Goal: Task Accomplishment & Management: Manage account settings

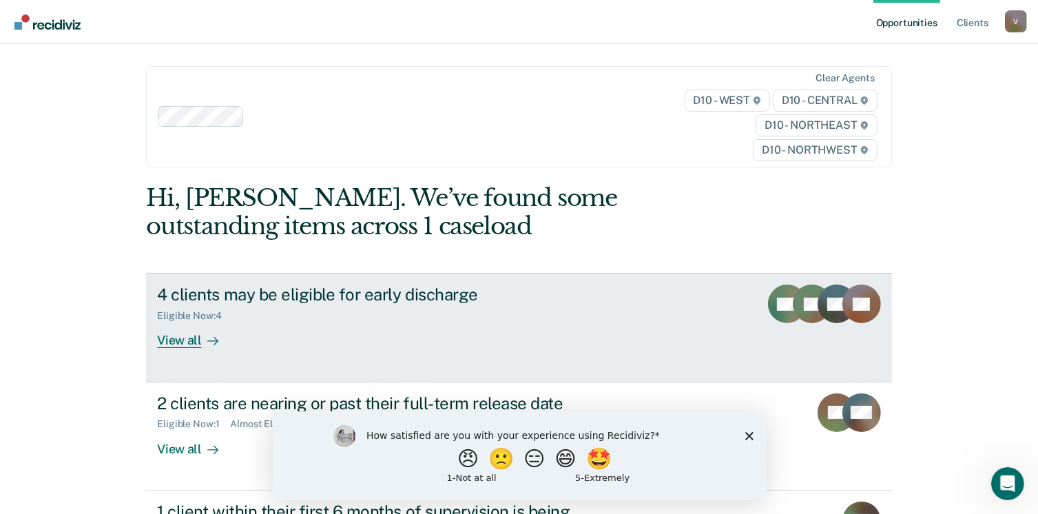
click at [275, 298] on div "4 clients may be eligible for early discharge" at bounding box center [398, 294] width 483 height 20
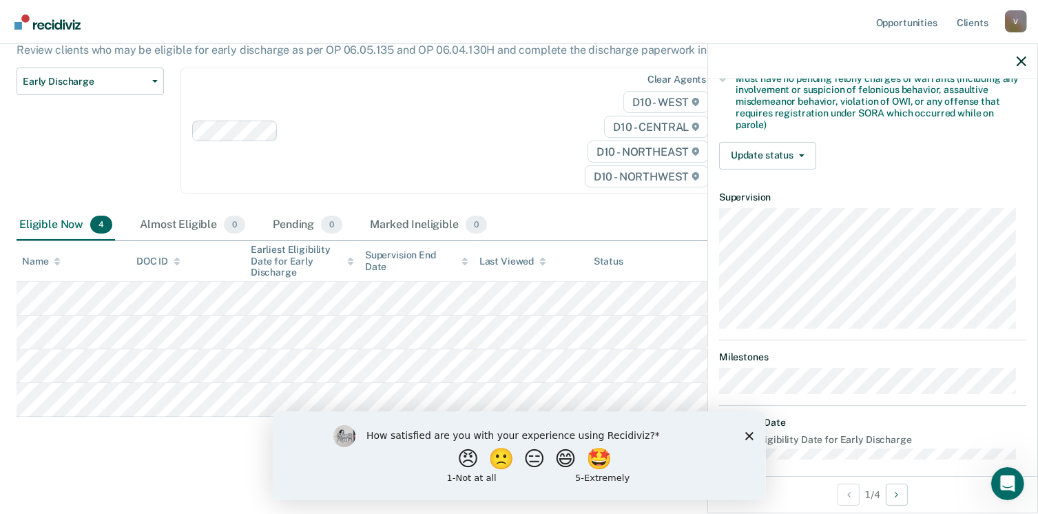
scroll to position [418, 0]
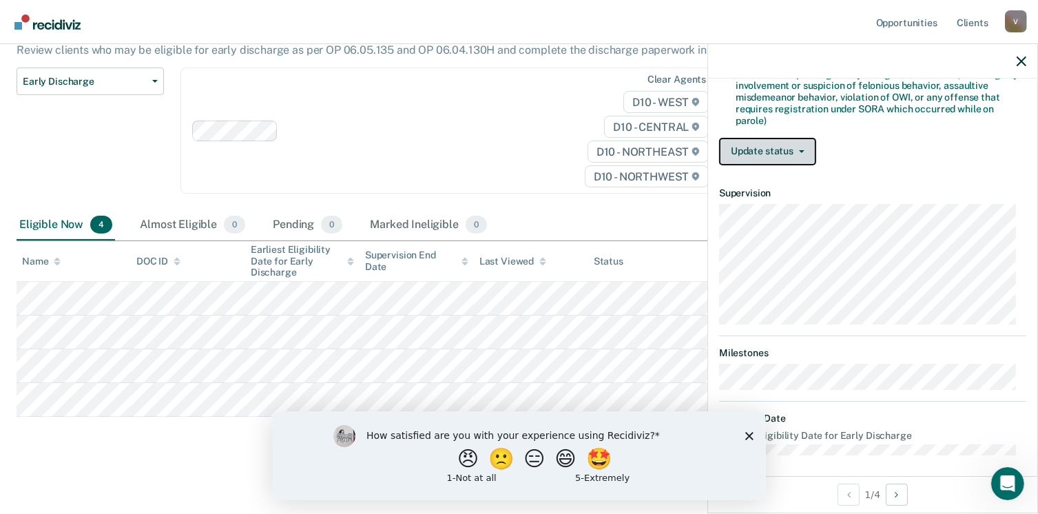
click at [799, 150] on icon "button" at bounding box center [802, 151] width 6 height 3
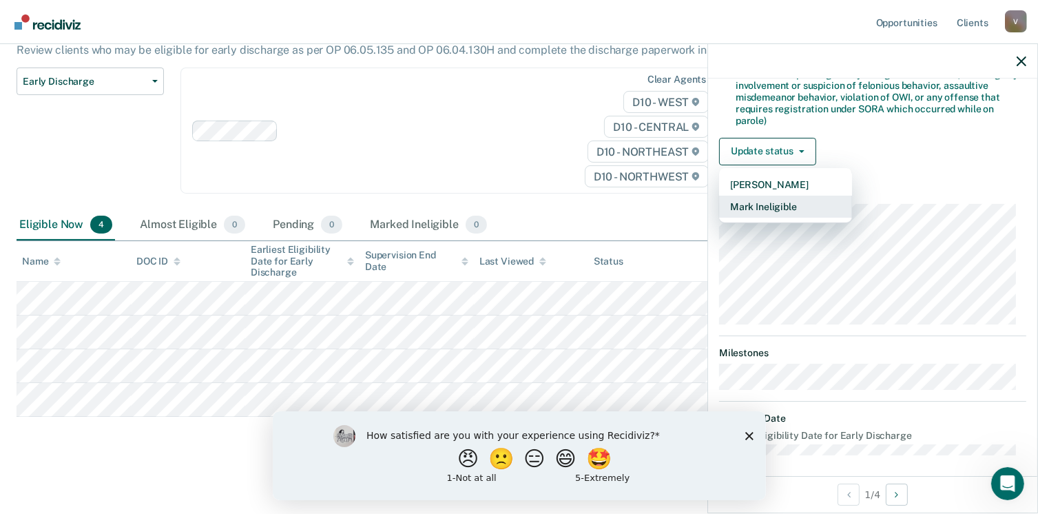
click at [782, 202] on button "Mark Ineligible" at bounding box center [785, 207] width 133 height 22
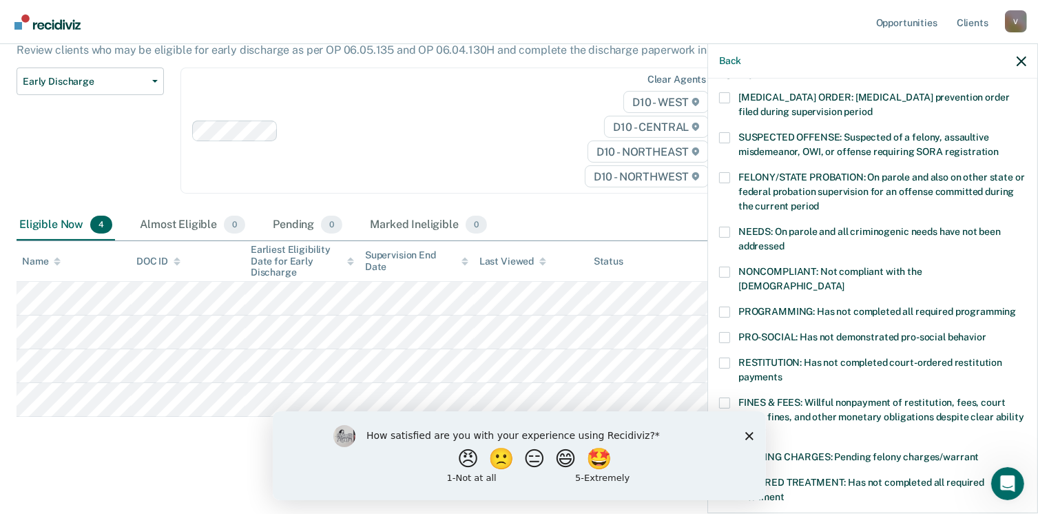
scroll to position [64, 0]
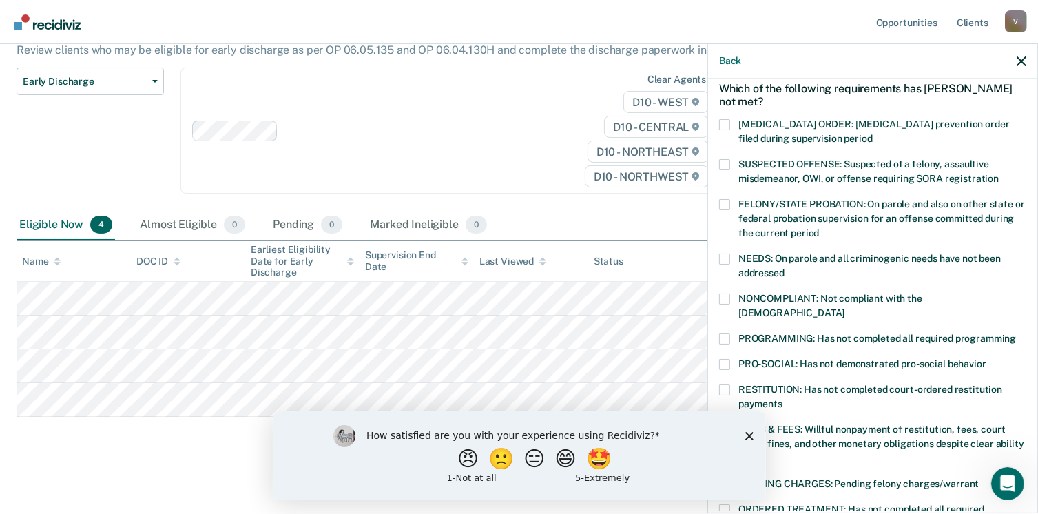
click at [724, 333] on span at bounding box center [724, 338] width 11 height 11
click at [1016, 333] on input "PROGRAMMING: Has not completed all required programming" at bounding box center [1016, 333] width 0 height 0
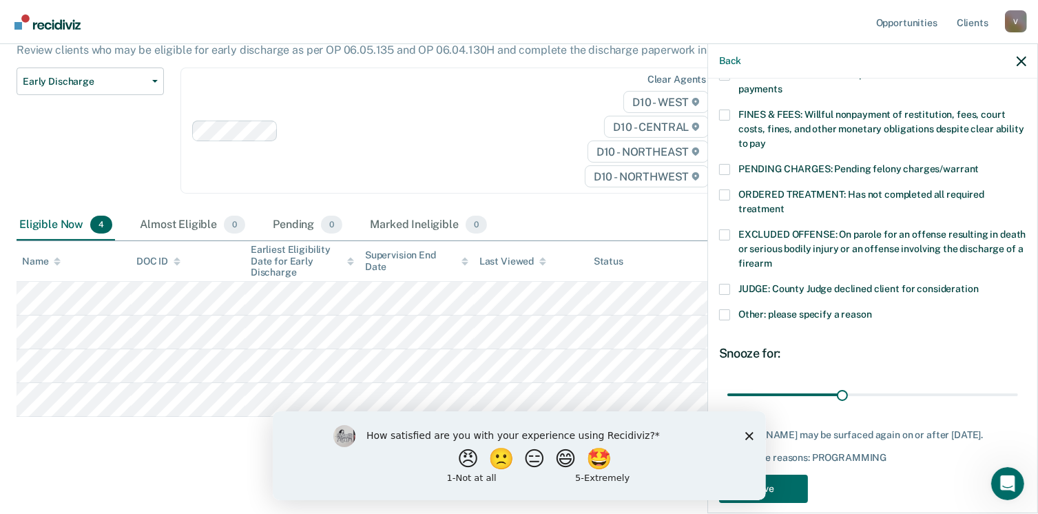
scroll to position [391, 0]
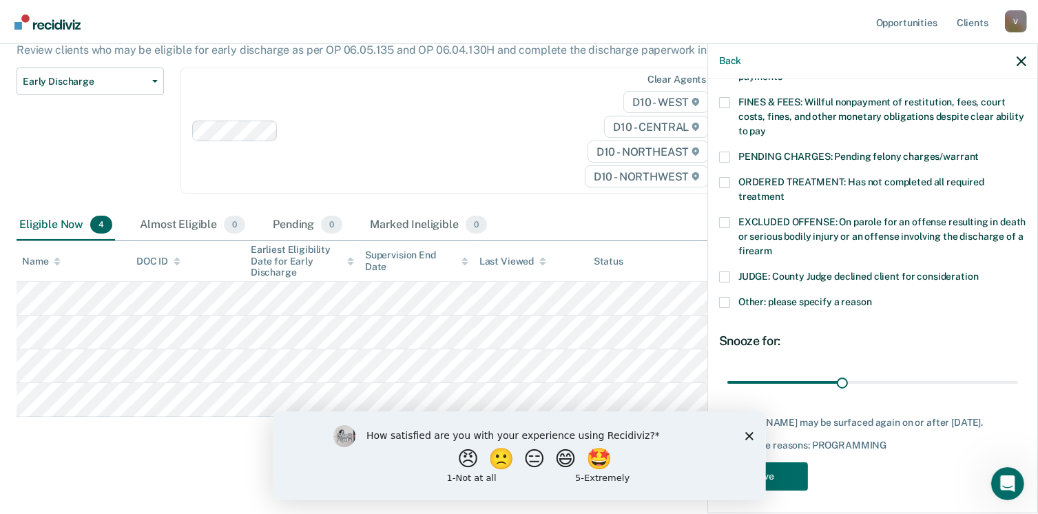
click at [947, 452] on div "CM Which of the following requirements has Christopher Maynard not met? CHILD A…" at bounding box center [872, 101] width 307 height 795
click at [795, 468] on button "Save" at bounding box center [763, 476] width 89 height 28
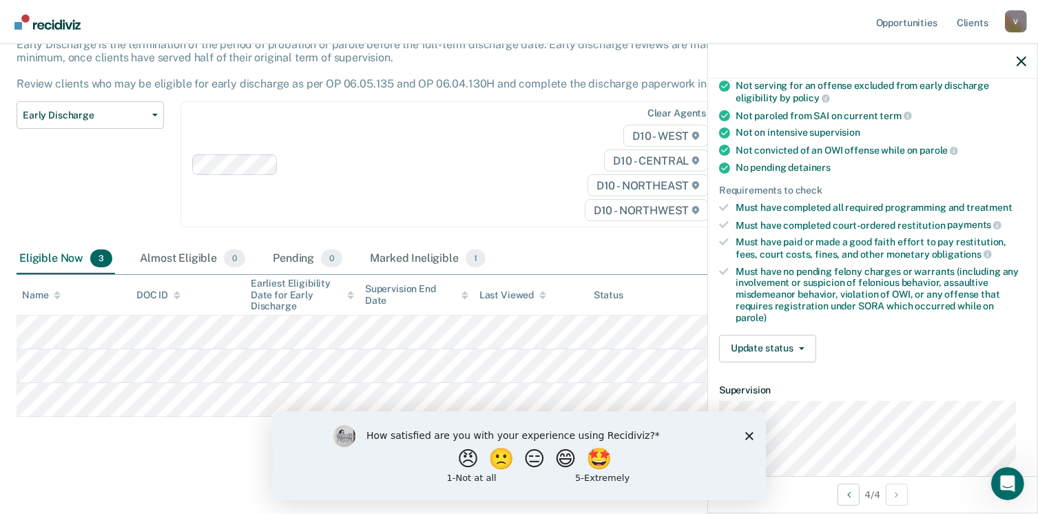
scroll to position [224, 0]
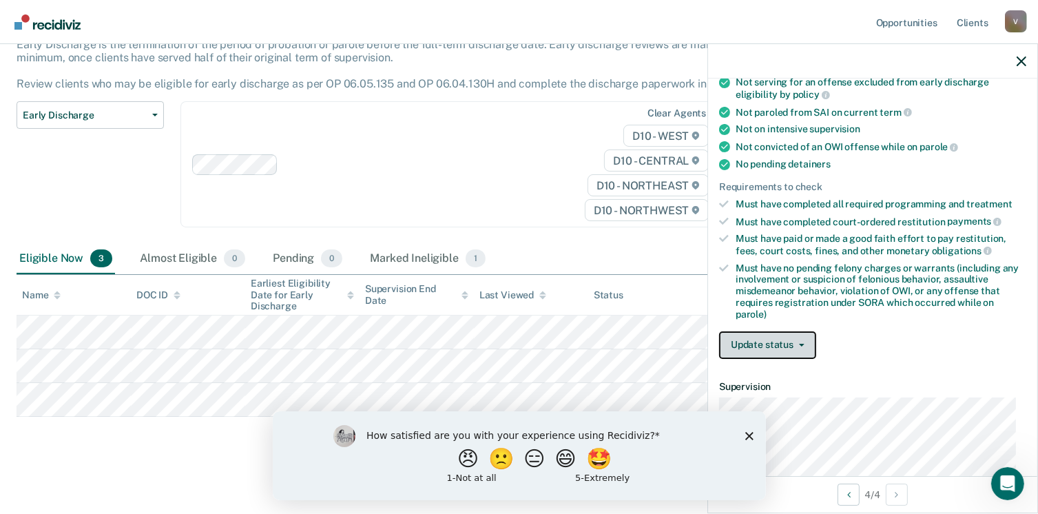
click at [793, 339] on button "Update status" at bounding box center [767, 345] width 97 height 28
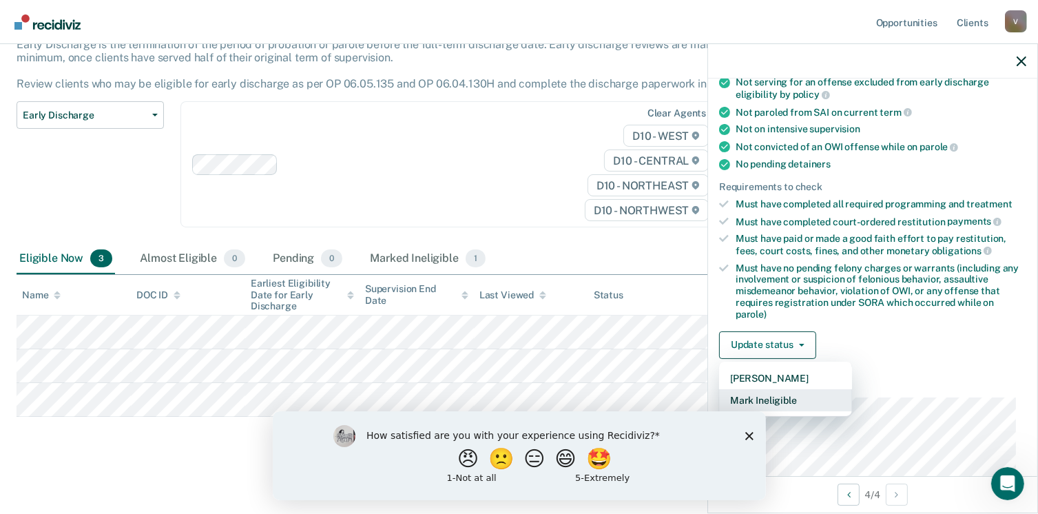
click at [783, 394] on button "Mark Ineligible" at bounding box center [785, 400] width 133 height 22
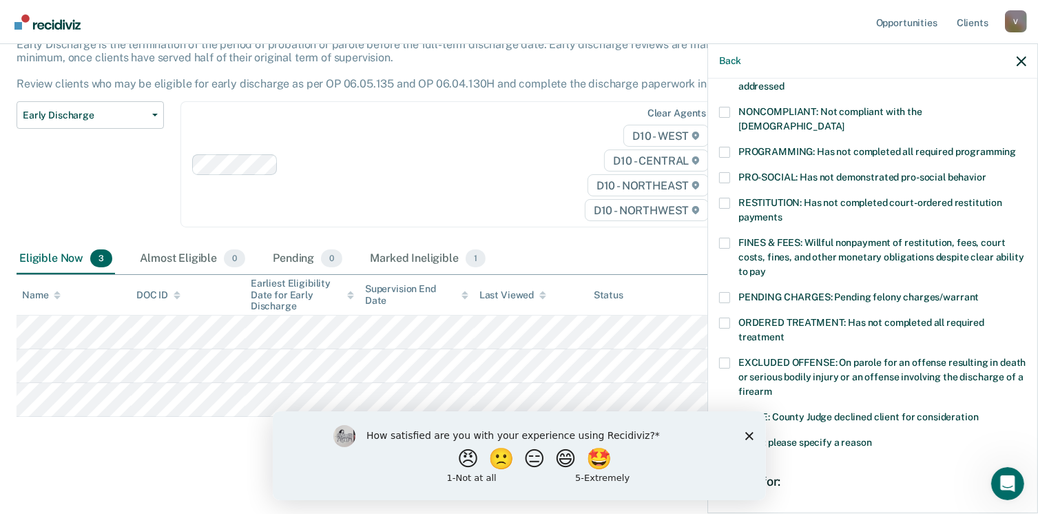
scroll to position [229, 0]
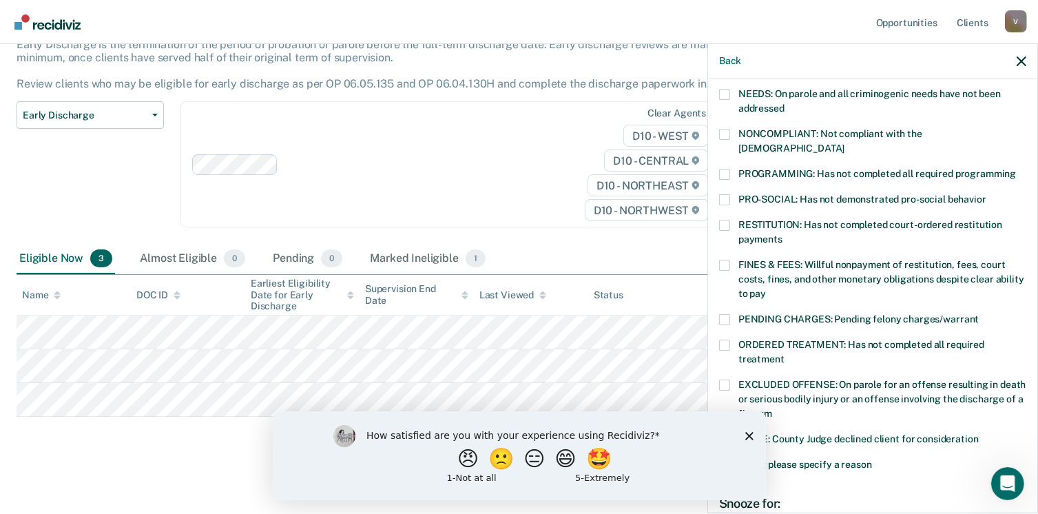
click at [727, 169] on span at bounding box center [724, 174] width 11 height 11
click at [1016, 169] on input "PROGRAMMING: Has not completed all required programming" at bounding box center [1016, 169] width 0 height 0
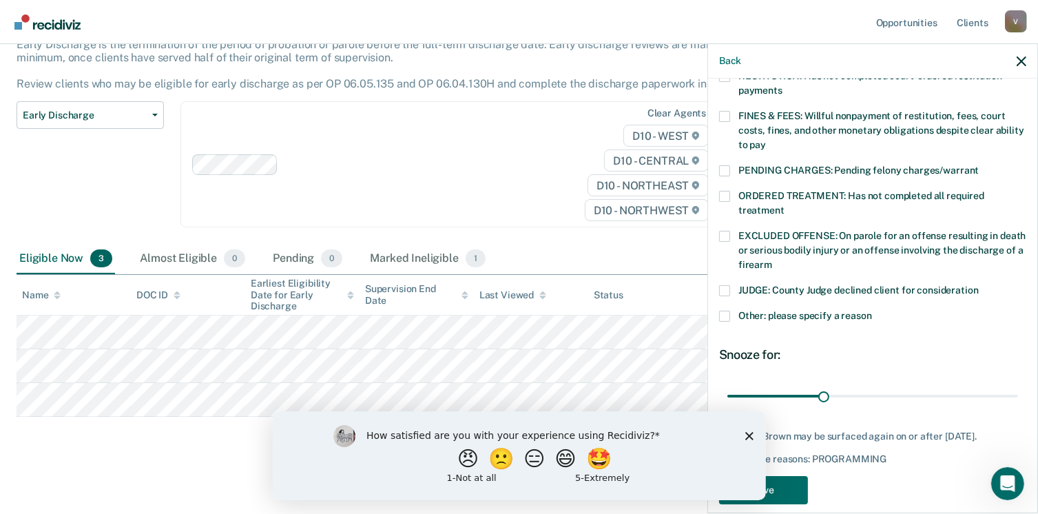
scroll to position [391, 0]
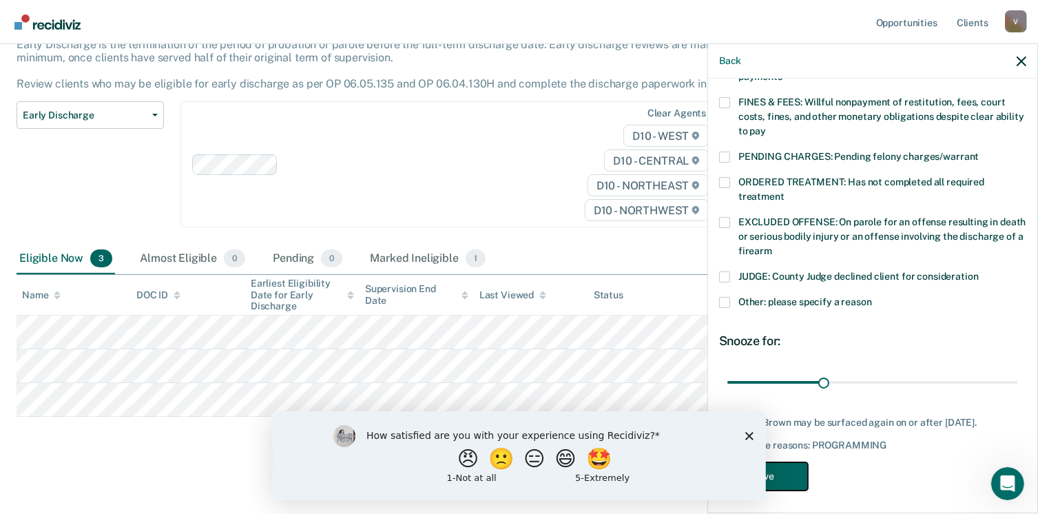
click at [791, 477] on button "Save" at bounding box center [763, 476] width 89 height 28
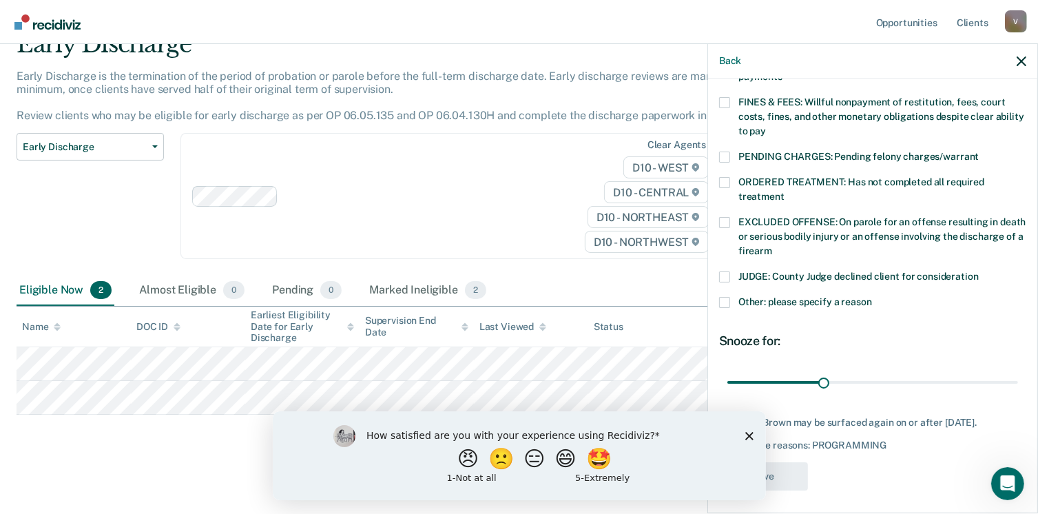
scroll to position [63, 0]
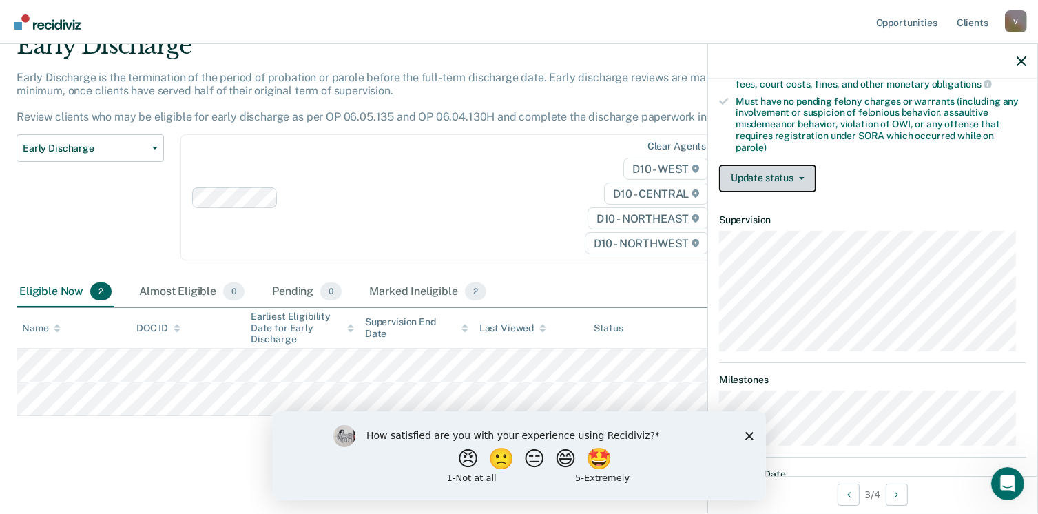
click at [775, 174] on button "Update status" at bounding box center [767, 179] width 97 height 28
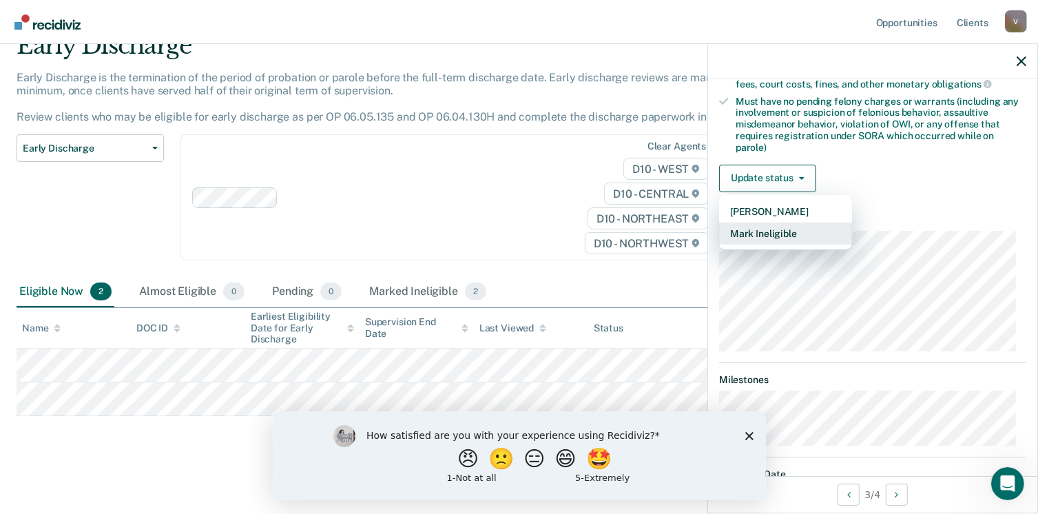
click at [767, 228] on button "Mark Ineligible" at bounding box center [785, 233] width 133 height 22
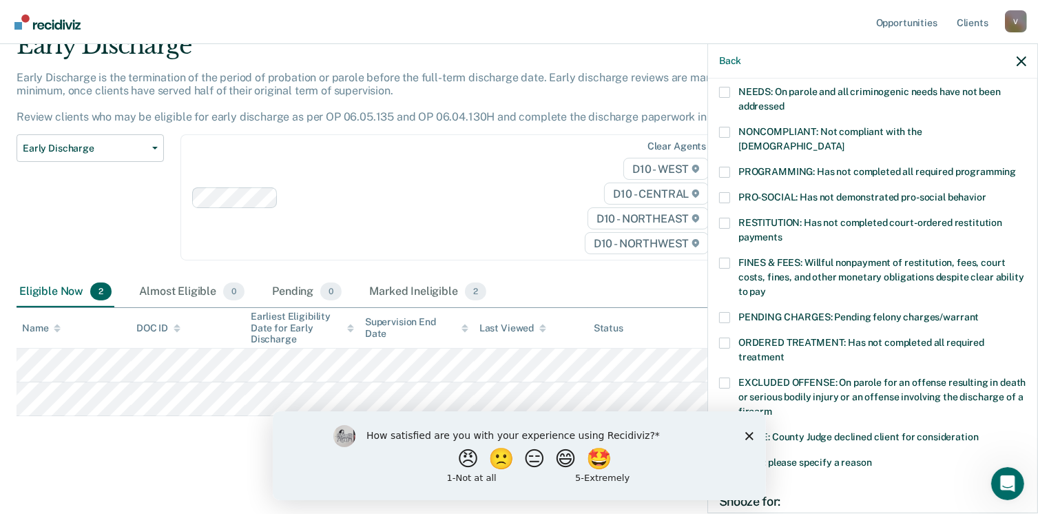
scroll to position [227, 0]
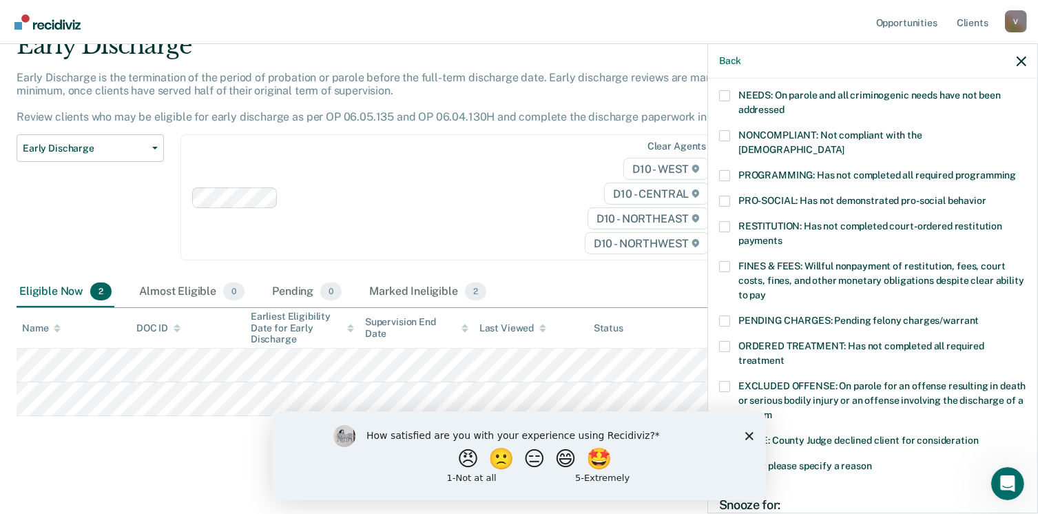
click at [724, 170] on span at bounding box center [724, 175] width 11 height 11
click at [1016, 170] on input "PROGRAMMING: Has not completed all required programming" at bounding box center [1016, 170] width 0 height 0
click at [751, 436] on icon "Close survey" at bounding box center [748, 435] width 8 height 8
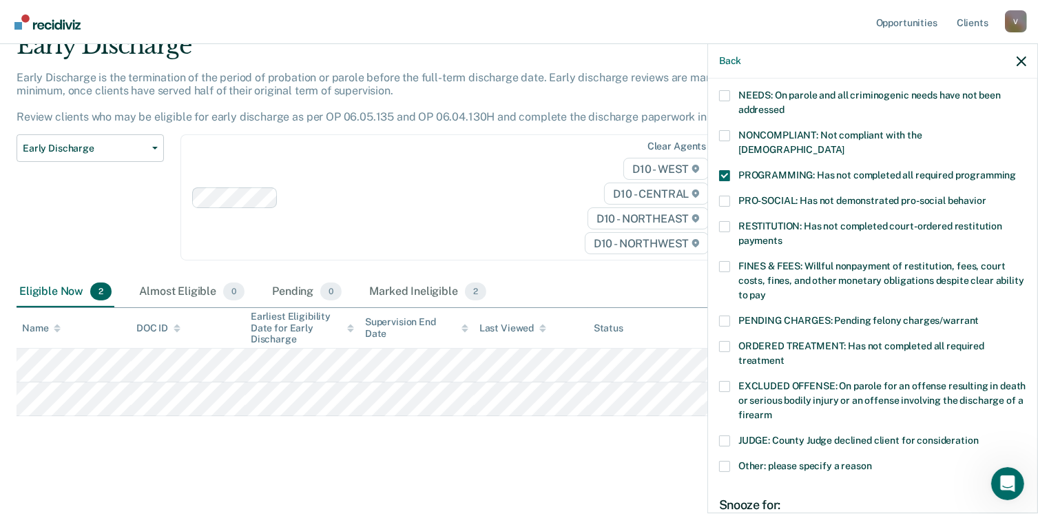
scroll to position [391, 0]
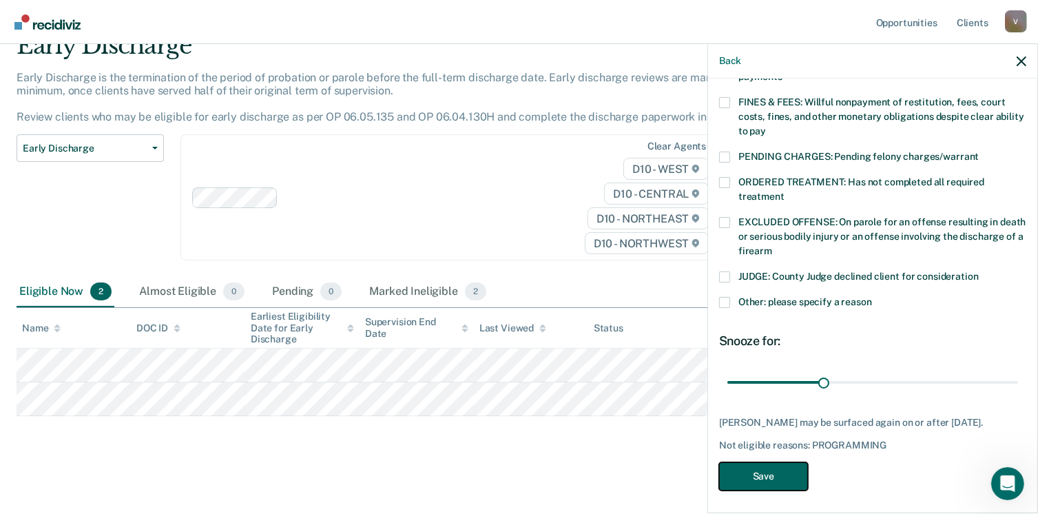
click at [769, 469] on button "Save" at bounding box center [763, 476] width 89 height 28
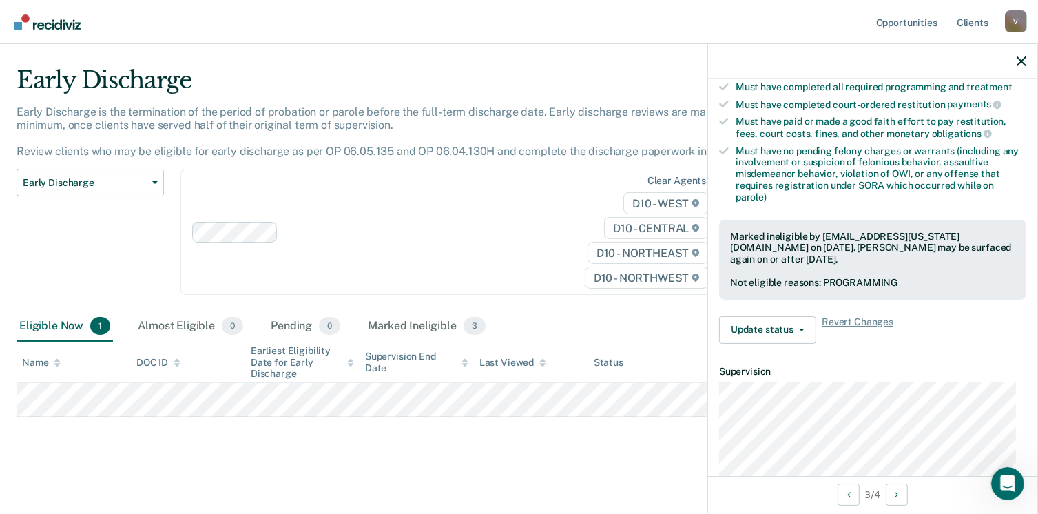
scroll to position [364, 0]
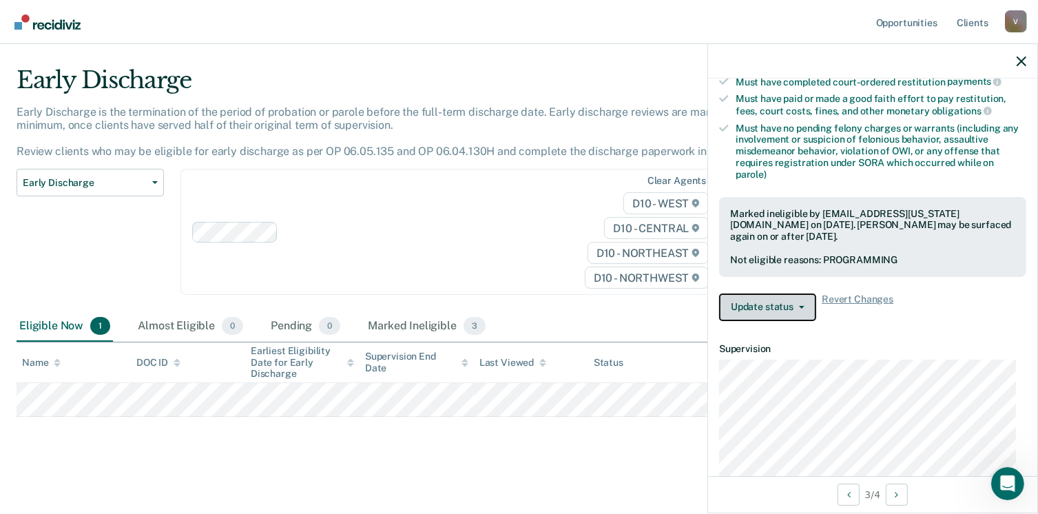
click at [800, 297] on button "Update status" at bounding box center [767, 307] width 97 height 28
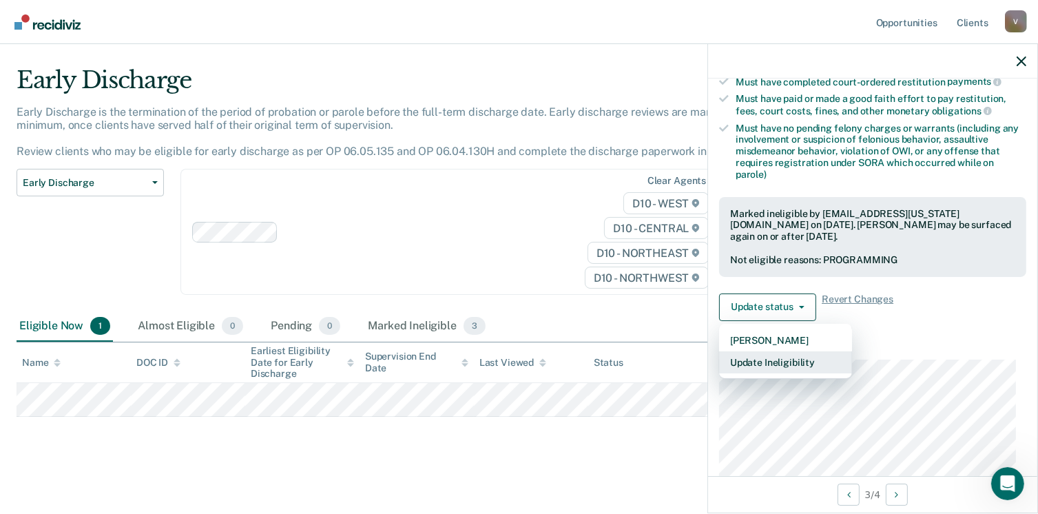
click at [745, 356] on button "Update Ineligibility" at bounding box center [785, 362] width 133 height 22
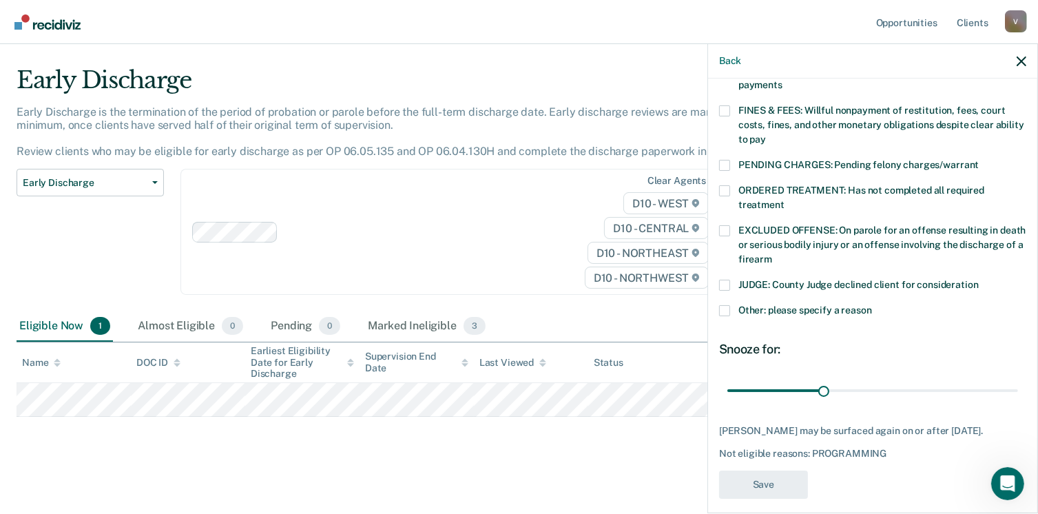
scroll to position [391, 0]
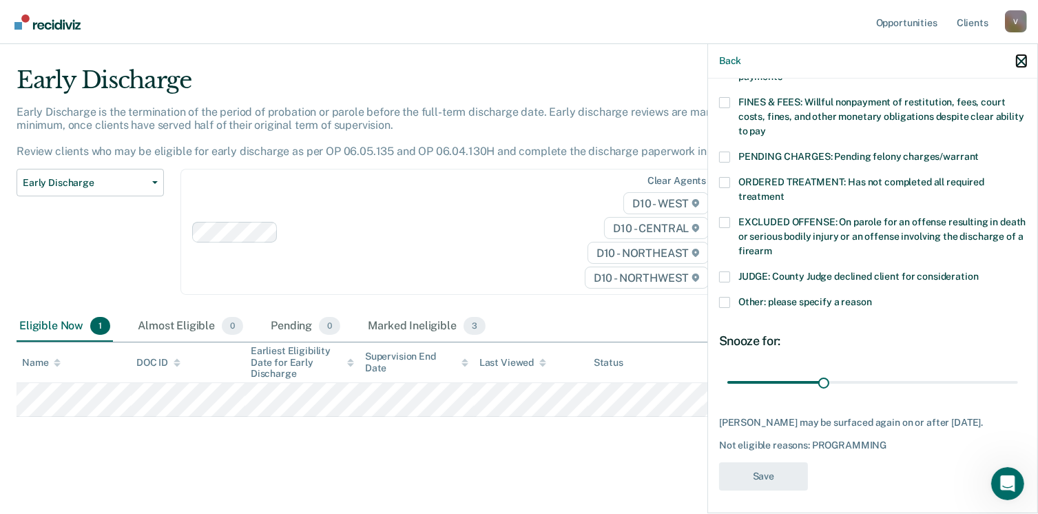
click at [1017, 58] on icon "button" at bounding box center [1021, 61] width 10 height 10
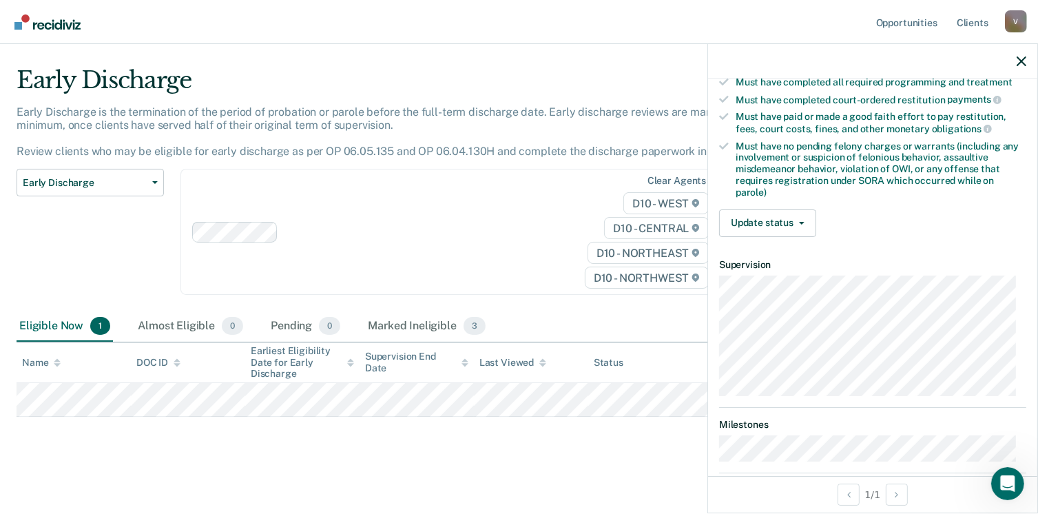
scroll to position [338, 0]
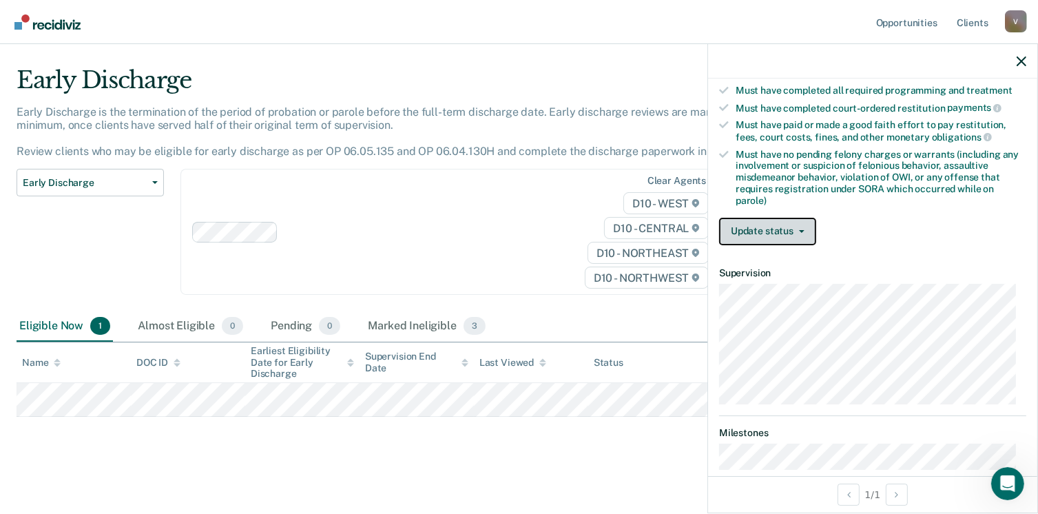
click at [802, 218] on button "Update status" at bounding box center [767, 232] width 97 height 28
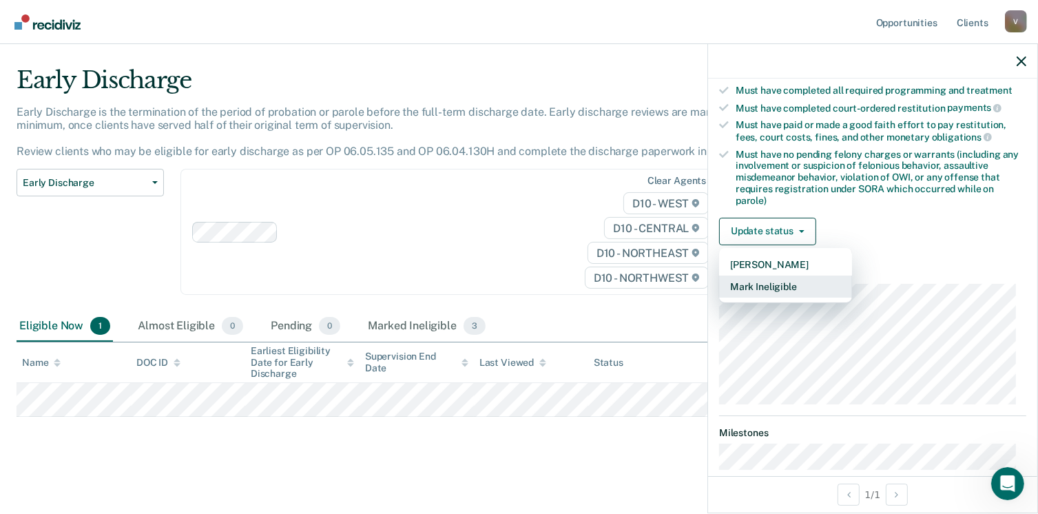
click at [780, 278] on button "Mark Ineligible" at bounding box center [785, 286] width 133 height 22
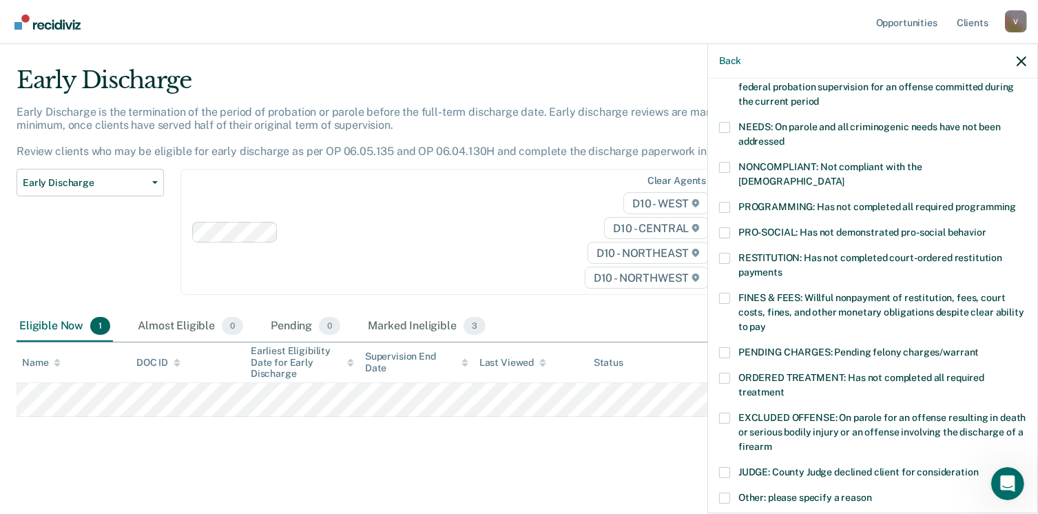
scroll to position [197, 0]
click at [724, 200] on span at bounding box center [724, 205] width 11 height 11
click at [1016, 200] on input "PROGRAMMING: Has not completed all required programming" at bounding box center [1016, 200] width 0 height 0
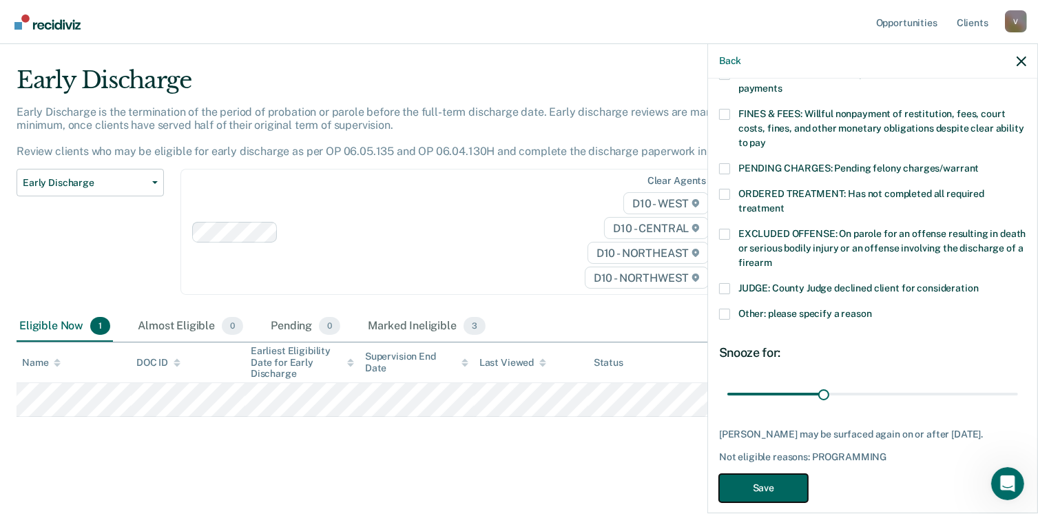
click at [766, 475] on button "Save" at bounding box center [763, 488] width 89 height 28
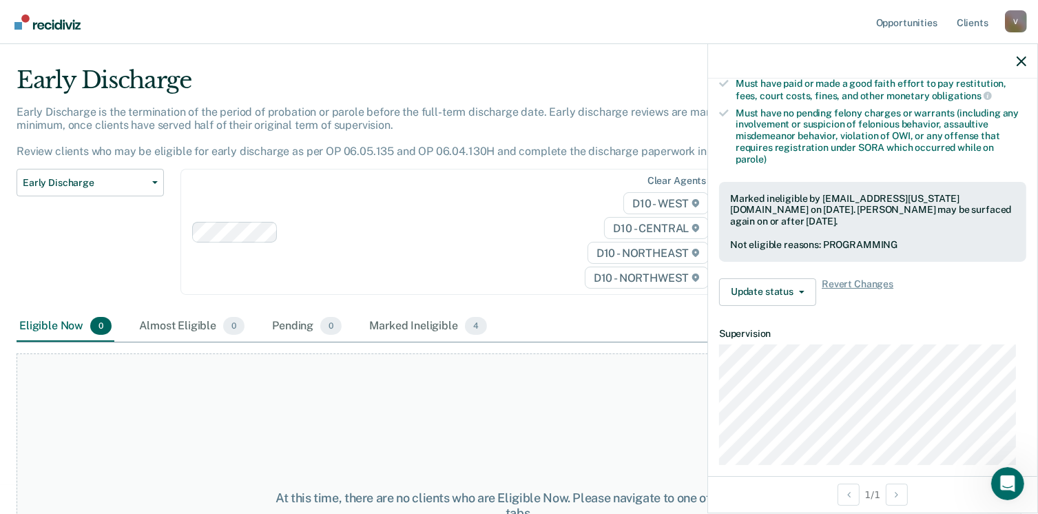
click at [1027, 59] on div at bounding box center [872, 61] width 329 height 34
click at [1022, 64] on icon "button" at bounding box center [1021, 61] width 10 height 10
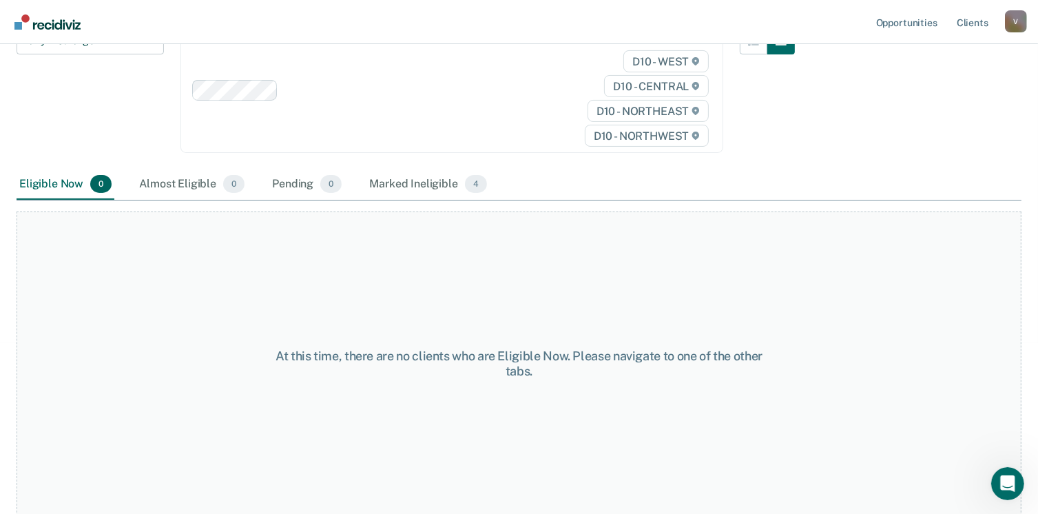
scroll to position [0, 0]
